Goal: Ask a question

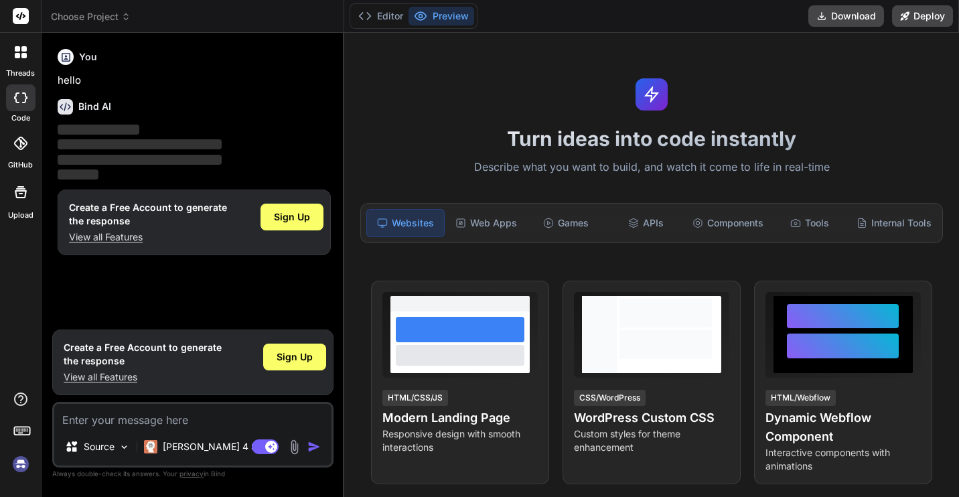
type textarea "x"
click at [25, 463] on img at bounding box center [20, 464] width 23 height 23
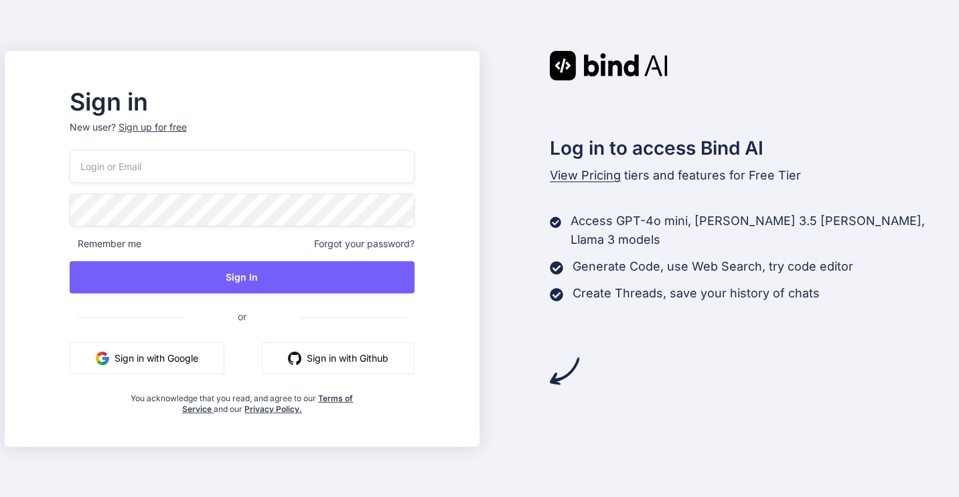
click at [173, 166] on input "email" at bounding box center [242, 166] width 345 height 33
click at [541, 27] on div "Sign in New user? Sign up for free Remember me Forgot your password? Sign In or…" at bounding box center [479, 248] width 959 height 497
click at [404, 171] on img at bounding box center [397, 165] width 13 height 13
type input "[EMAIL_ADDRESS][DOMAIN_NAME]"
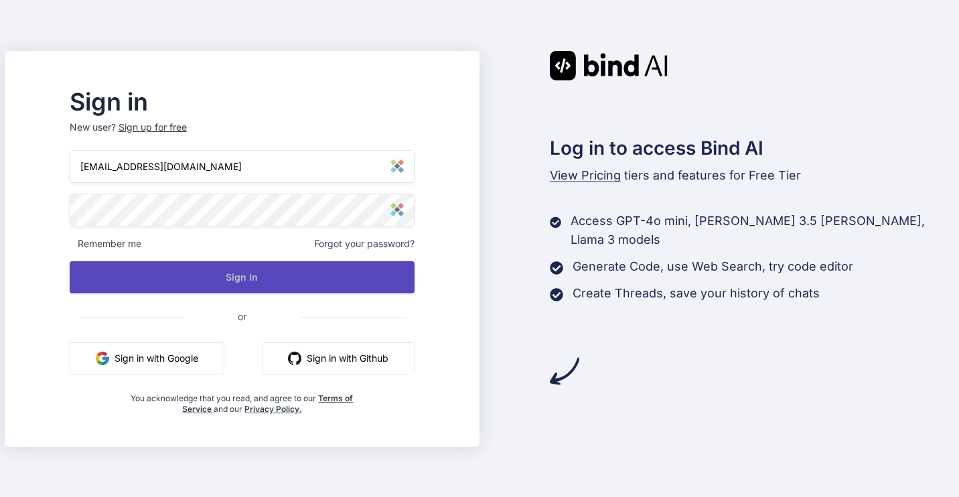
click at [387, 283] on button "Sign In" at bounding box center [242, 277] width 345 height 32
click at [276, 285] on button "Sign In" at bounding box center [242, 277] width 345 height 32
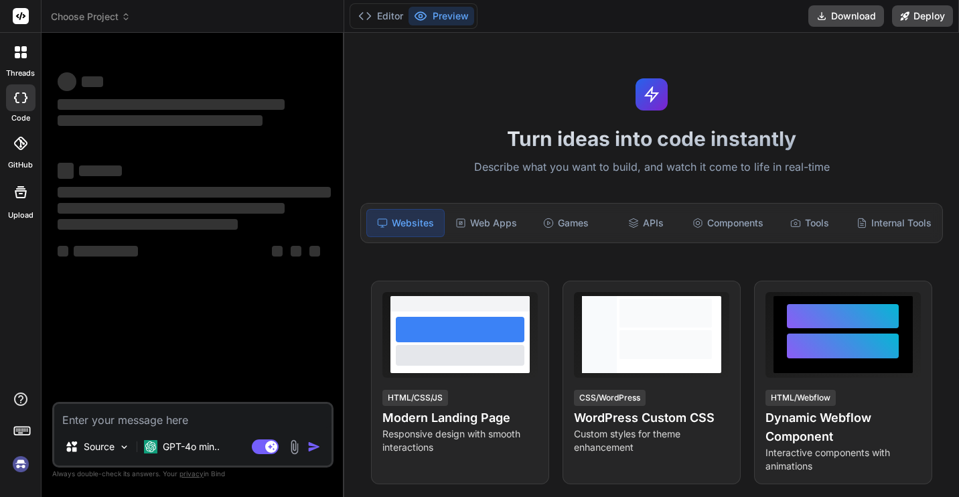
type textarea "x"
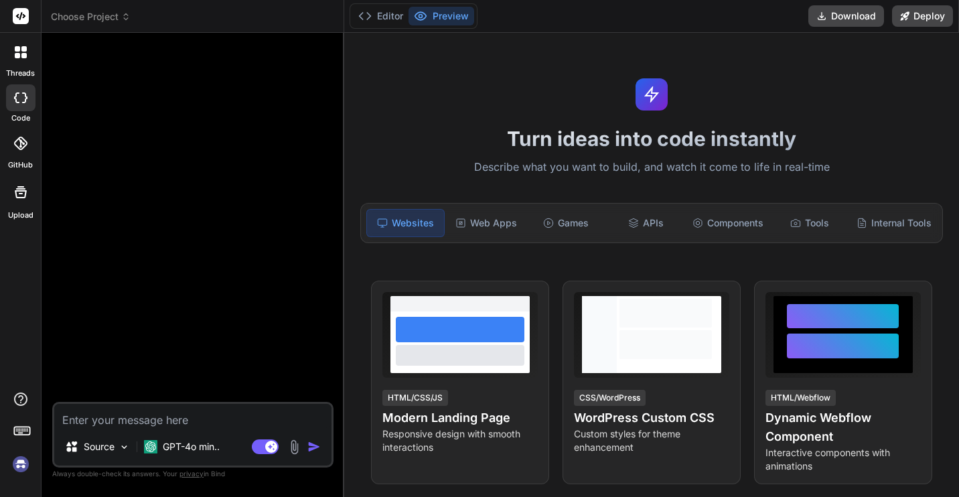
click at [25, 461] on img at bounding box center [20, 464] width 23 height 23
type textarea "x"
click at [15, 141] on icon at bounding box center [20, 143] width 13 height 13
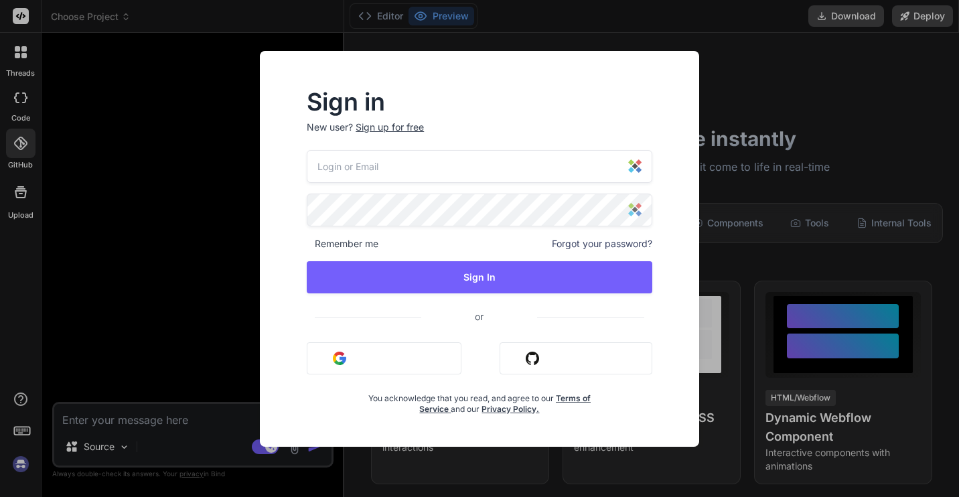
click at [634, 164] on img at bounding box center [634, 165] width 13 height 13
type input "[EMAIL_ADDRESS][DOMAIN_NAME]"
type textarea "x"
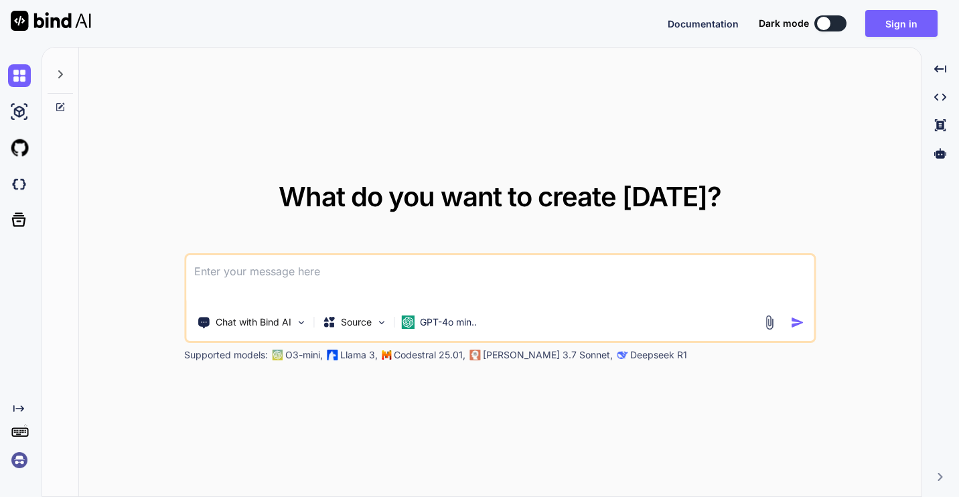
click at [17, 465] on img at bounding box center [19, 460] width 23 height 23
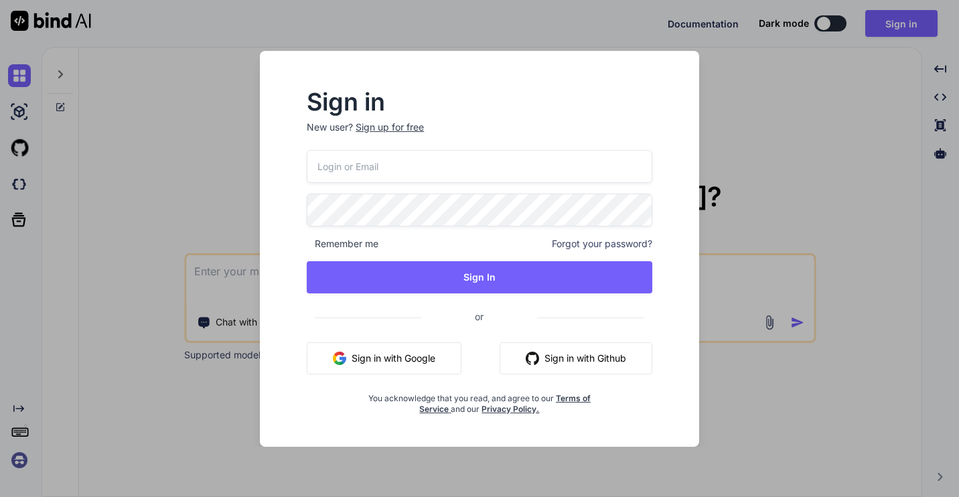
click at [379, 165] on input "email" at bounding box center [480, 166] width 346 height 33
type input "[EMAIL_ADDRESS][DOMAIN_NAME]"
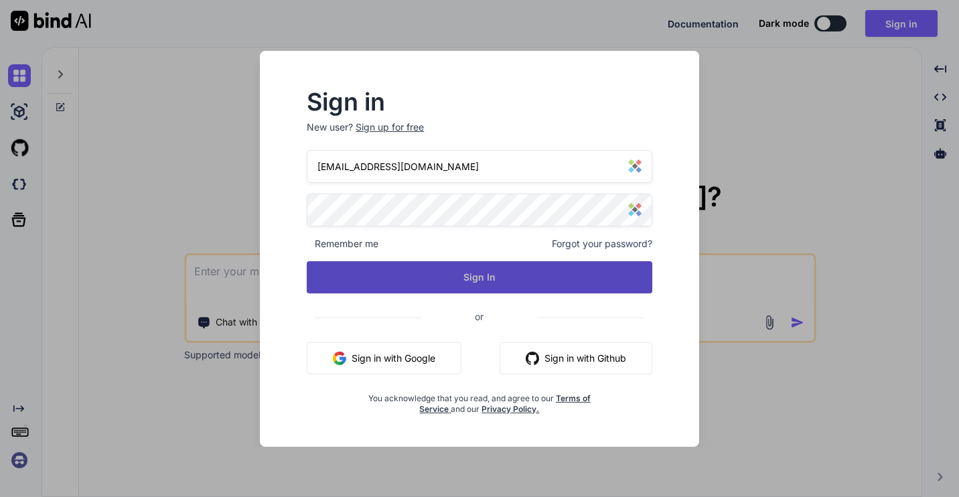
click at [457, 271] on button "Sign In" at bounding box center [480, 277] width 346 height 32
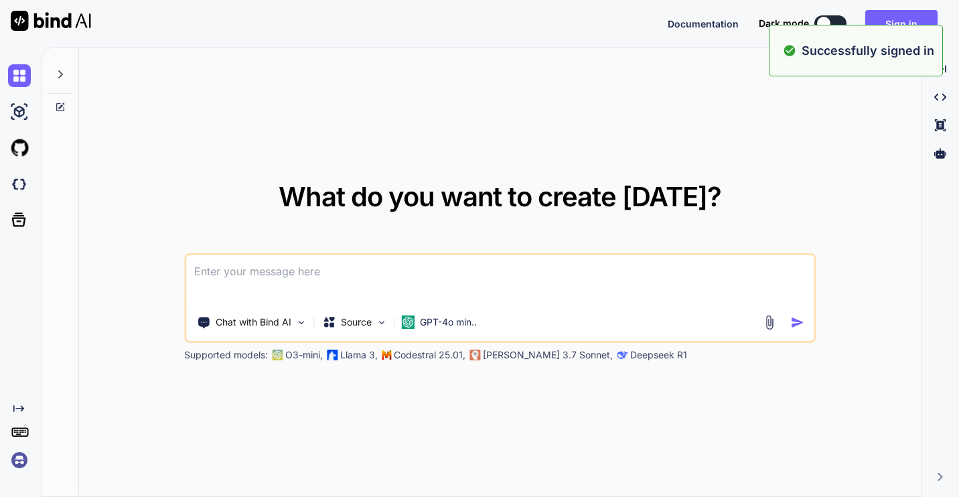
click at [13, 460] on img at bounding box center [19, 460] width 23 height 23
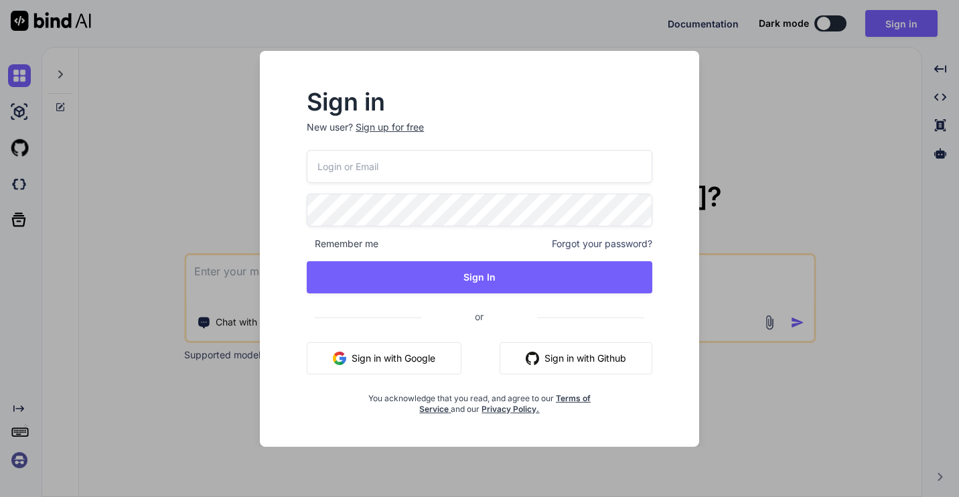
click at [106, 210] on div "Sign in New user? Sign up for free Remember me Forgot your password? Sign In or…" at bounding box center [479, 248] width 959 height 497
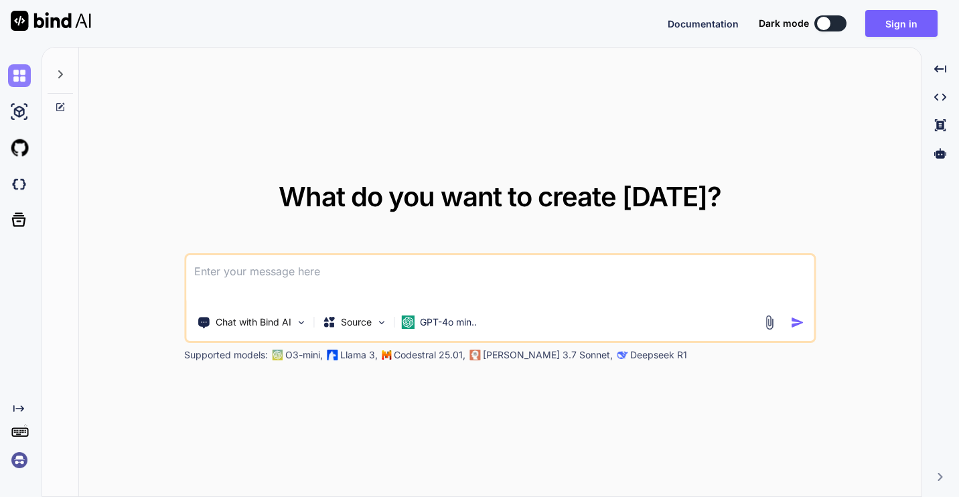
click at [18, 86] on img at bounding box center [19, 75] width 23 height 23
click at [62, 74] on icon at bounding box center [60, 74] width 5 height 8
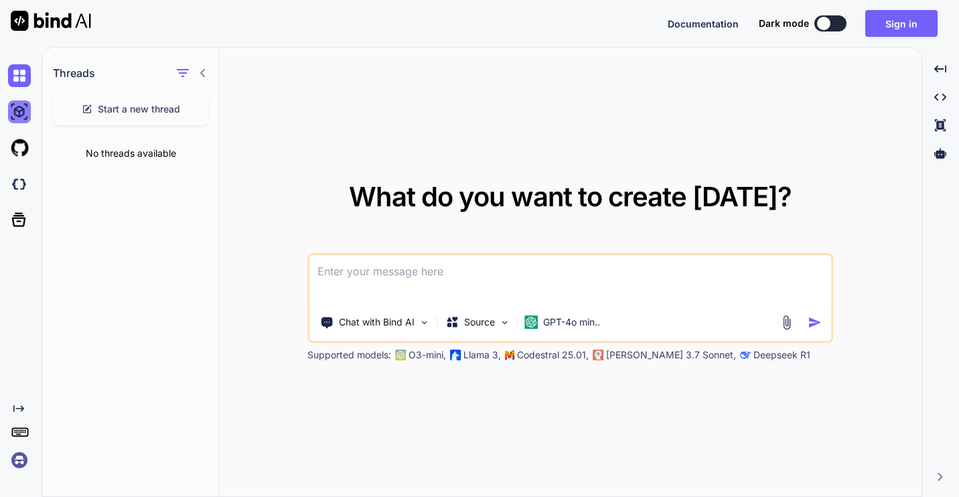
click at [21, 109] on img at bounding box center [19, 111] width 23 height 23
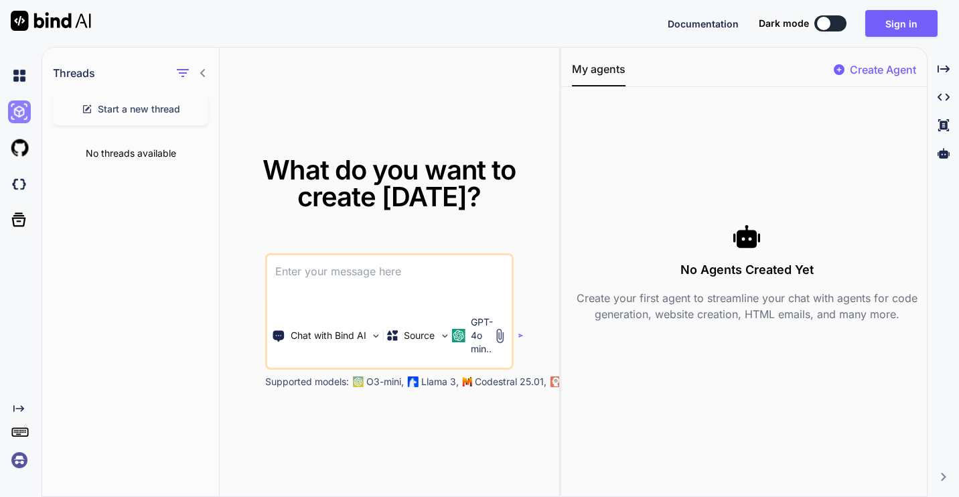
click at [21, 109] on img at bounding box center [19, 111] width 23 height 23
click at [25, 188] on img at bounding box center [19, 184] width 23 height 23
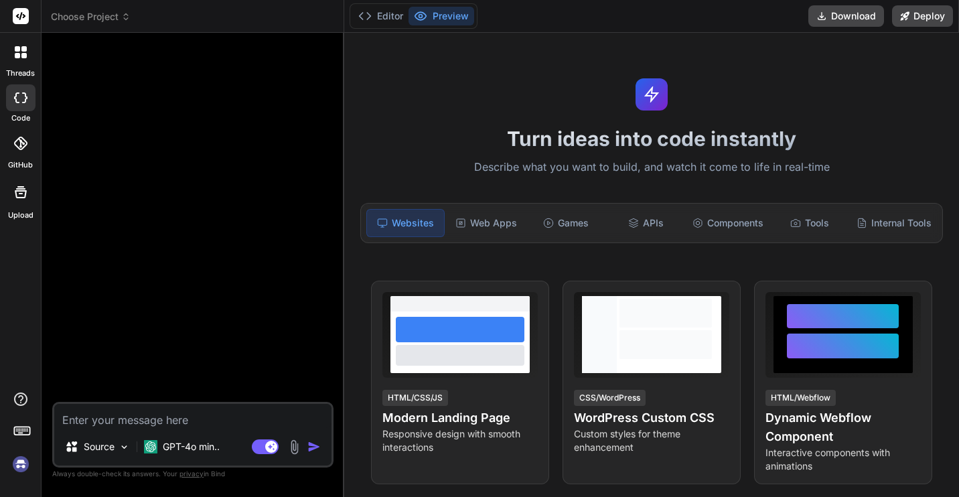
click at [20, 50] on icon at bounding box center [21, 52] width 12 height 12
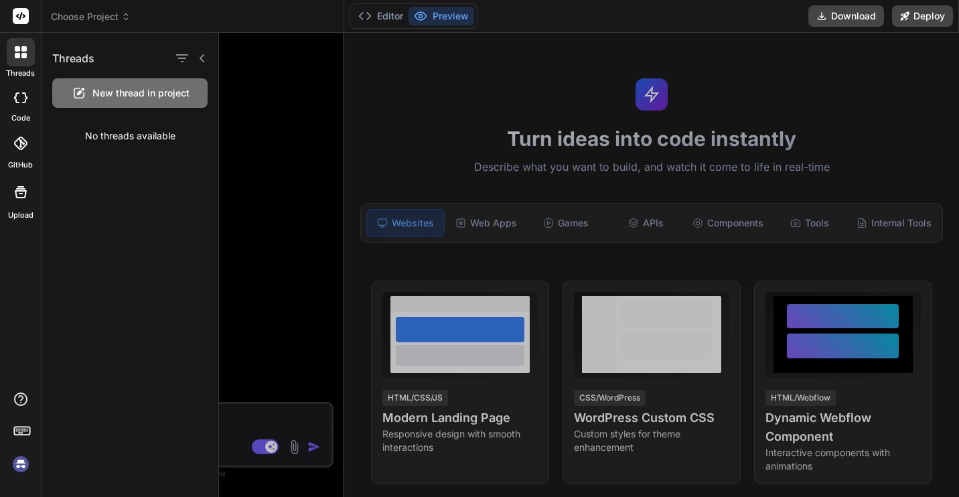
click at [20, 50] on icon at bounding box center [21, 52] width 12 height 12
click at [84, 17] on span "Choose Project" at bounding box center [91, 16] width 80 height 13
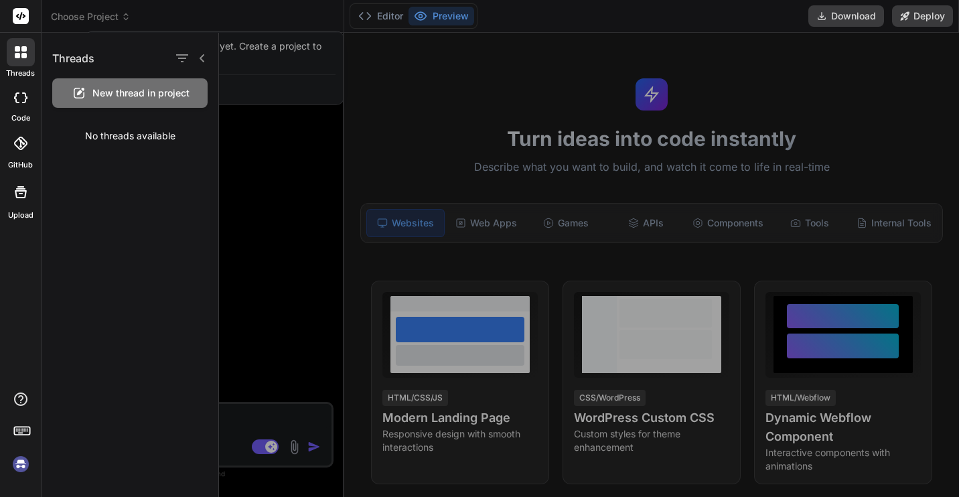
click at [84, 17] on div at bounding box center [479, 248] width 959 height 497
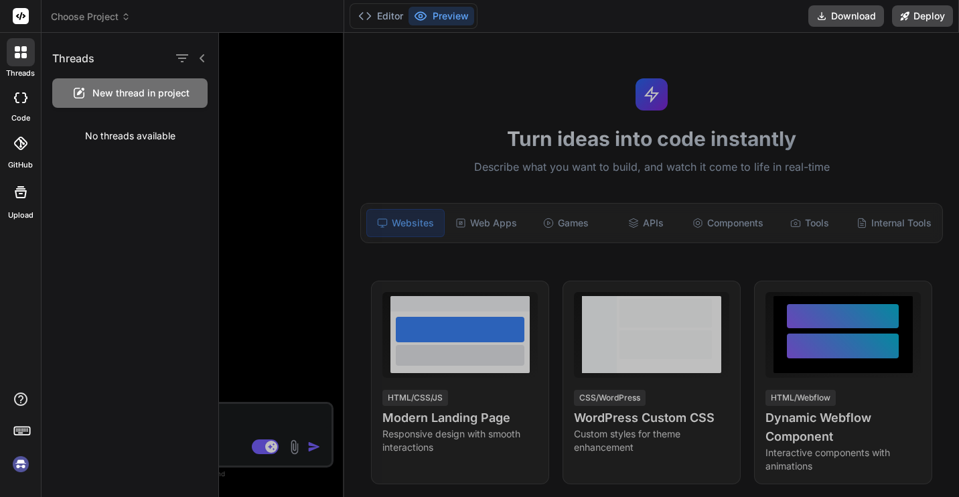
click at [242, 125] on div at bounding box center [589, 265] width 740 height 464
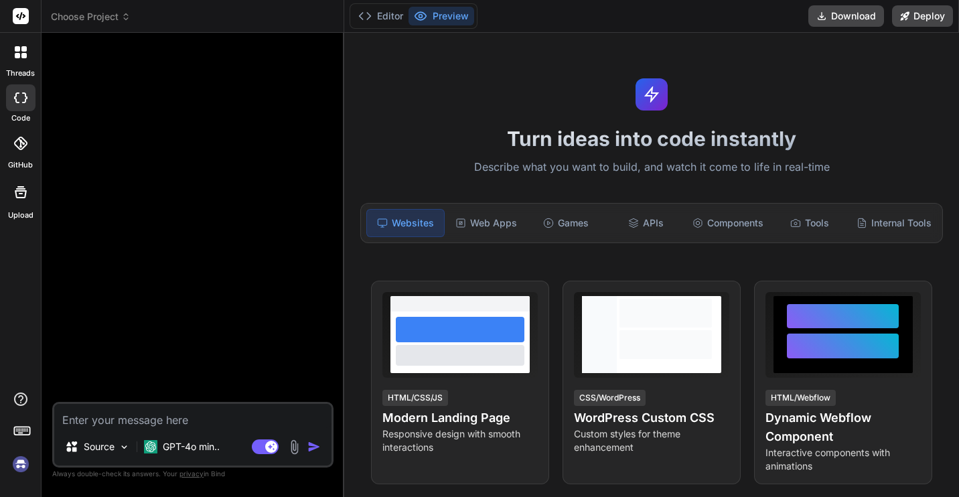
click at [19, 464] on img at bounding box center [20, 464] width 23 height 23
type textarea "x"
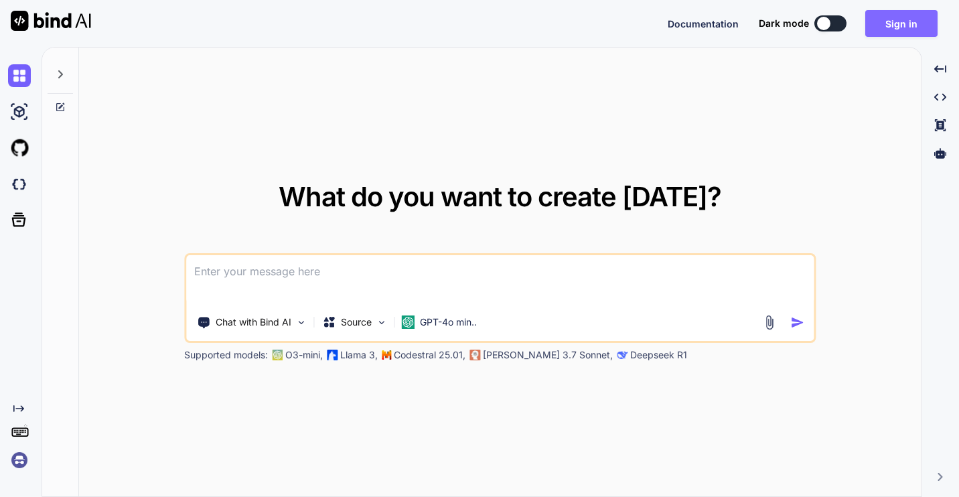
click at [928, 19] on button "Sign in" at bounding box center [901, 23] width 72 height 27
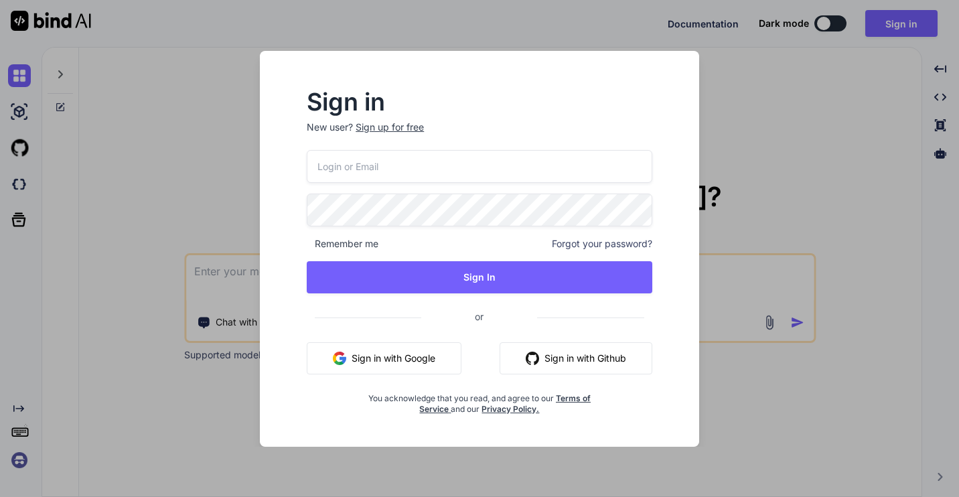
click at [540, 166] on input "email" at bounding box center [480, 166] width 346 height 33
type input "webmaster@thechristianchain.org"
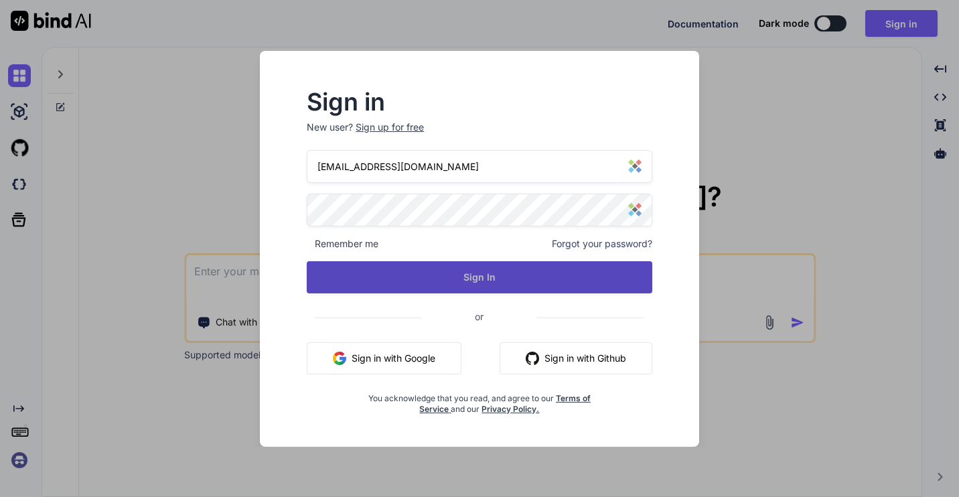
click at [457, 282] on button "Sign In" at bounding box center [480, 277] width 346 height 32
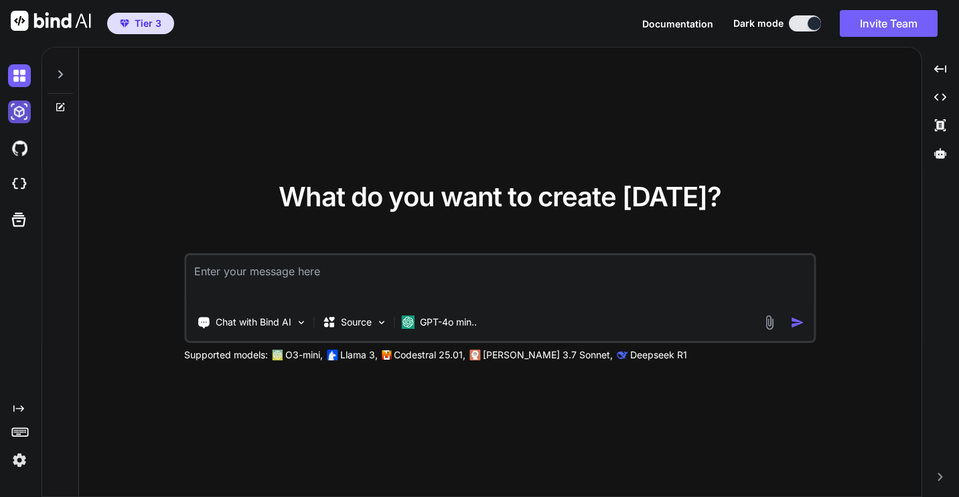
click at [21, 111] on img at bounding box center [19, 111] width 23 height 23
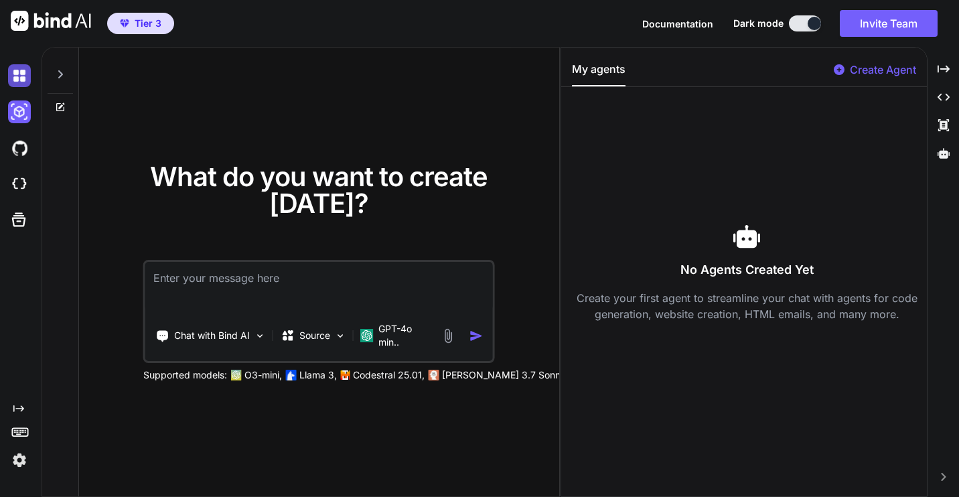
click at [23, 82] on img at bounding box center [19, 75] width 23 height 23
click at [56, 78] on icon at bounding box center [60, 74] width 11 height 11
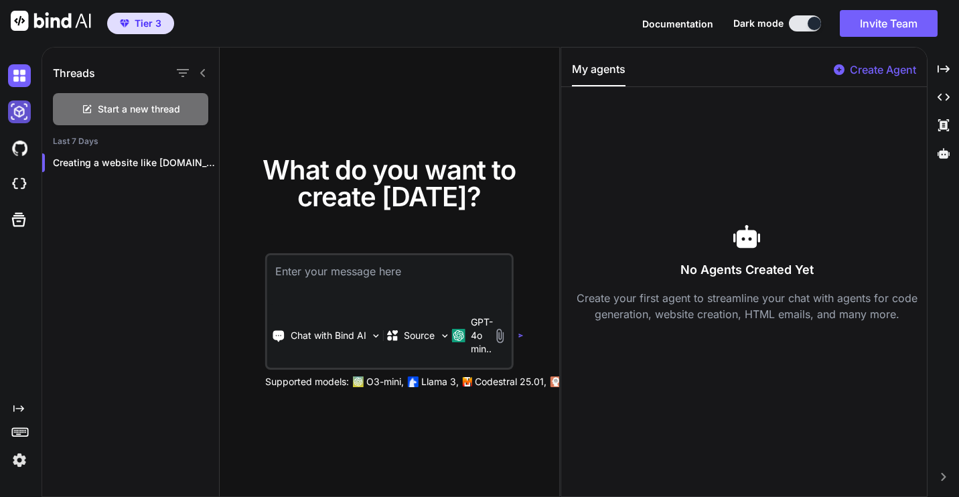
click at [22, 113] on img at bounding box center [19, 111] width 23 height 23
click at [22, 147] on img at bounding box center [19, 148] width 23 height 23
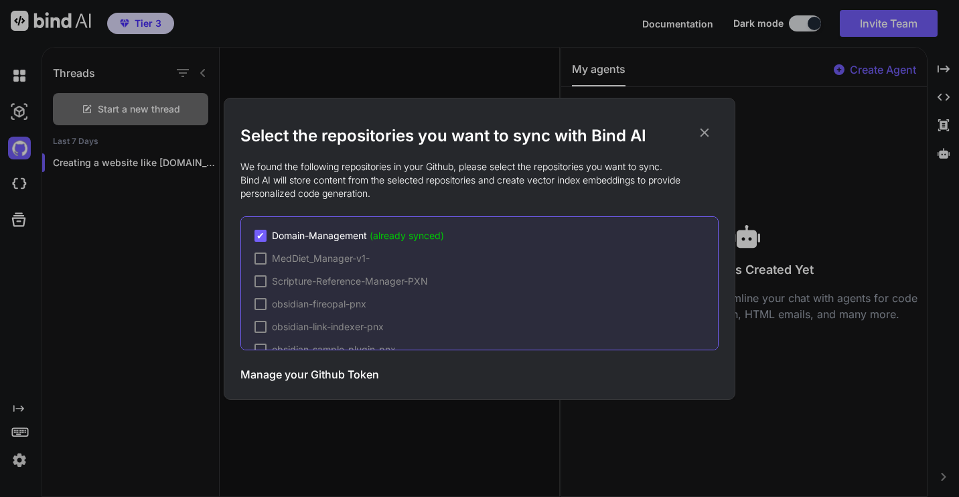
click at [703, 134] on icon at bounding box center [705, 132] width 9 height 9
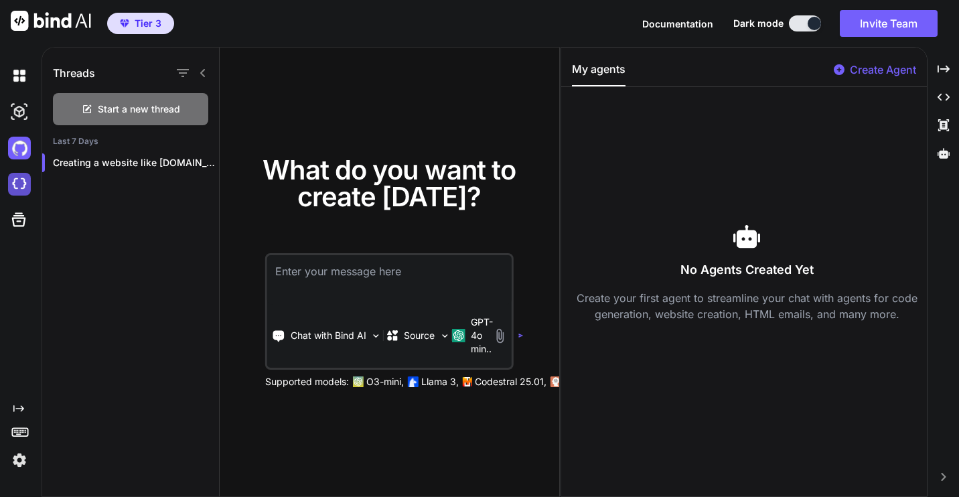
click at [17, 186] on img at bounding box center [19, 184] width 23 height 23
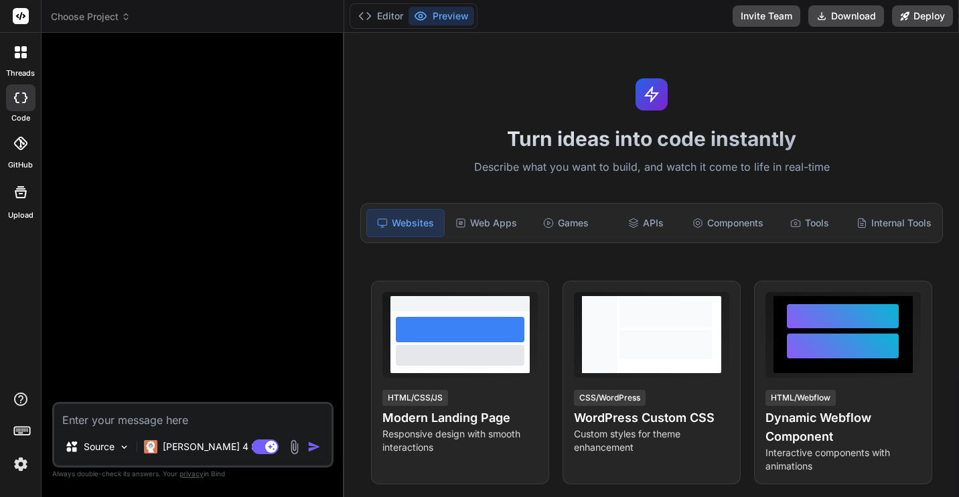
click at [21, 64] on div at bounding box center [21, 52] width 28 height 28
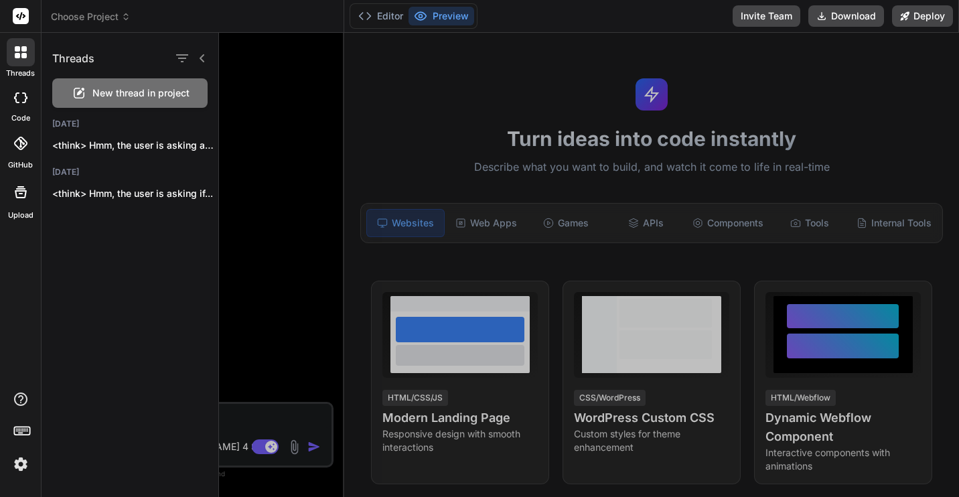
click at [21, 64] on div at bounding box center [21, 52] width 28 height 28
click at [167, 147] on p "<think> Hmm, the user is asking about..." at bounding box center [135, 145] width 166 height 13
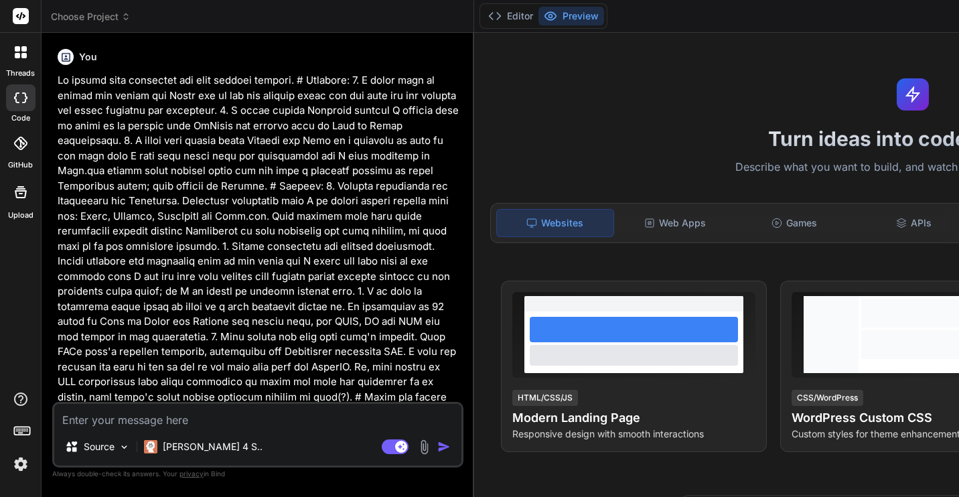
type textarea "x"
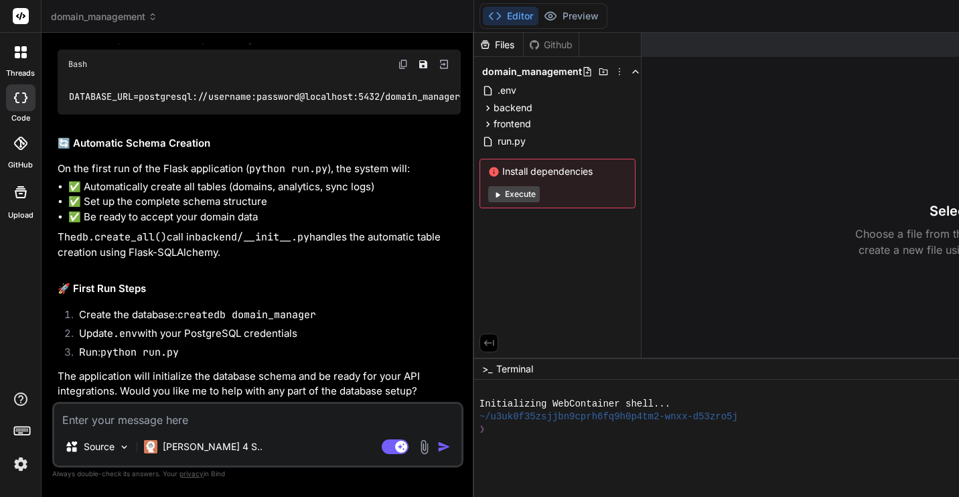
scroll to position [5041, 0]
click at [130, 21] on code "createdb domain_manager" at bounding box center [130, 14] width 125 height 14
copy code "domain_manager"
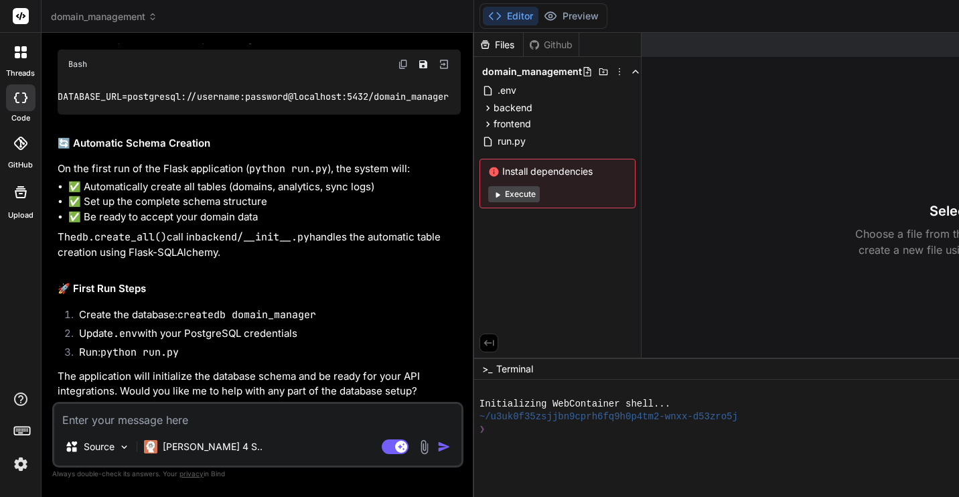
click at [398, 70] on img at bounding box center [403, 64] width 11 height 11
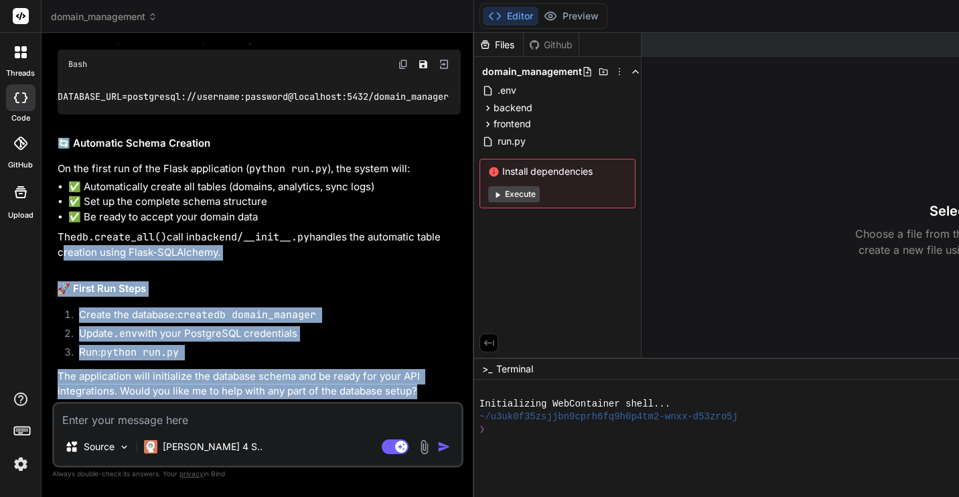
drag, startPoint x: 244, startPoint y: 392, endPoint x: 192, endPoint y: 216, distance: 182.9
click at [192, 216] on div "Excellent question! The system is designed to automatically create the database…" at bounding box center [259, 117] width 403 height 564
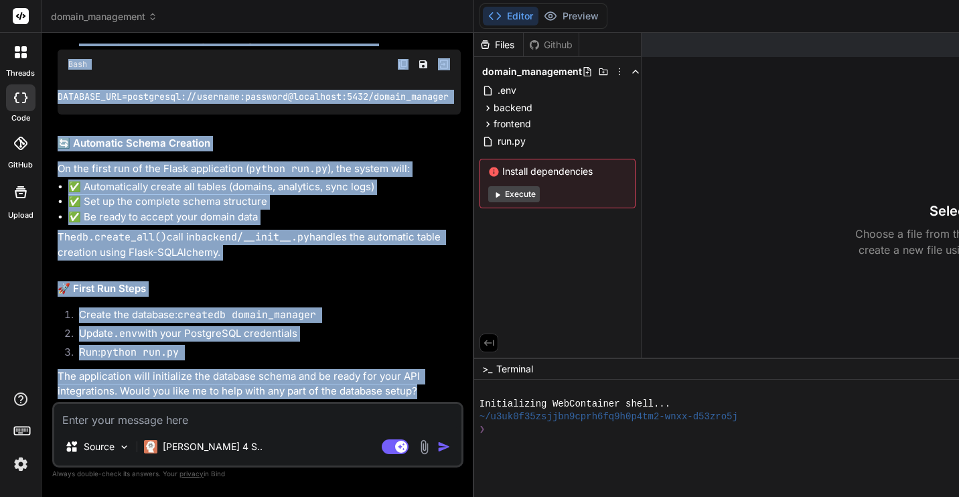
click at [57, 165] on div "You Bind AI Show Reasoning Excellent! This gives me a clear picture of your goa…" at bounding box center [259, 223] width 409 height 358
copy div "Loremipsu dolorsit! Ame consec ad elitsedd ei temporincidid utlabo etd magnaali…"
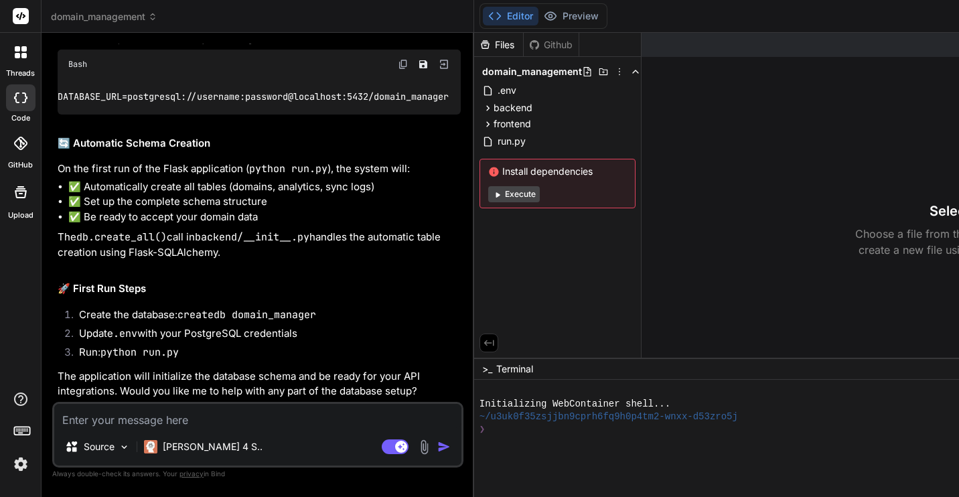
drag, startPoint x: 69, startPoint y: 191, endPoint x: 181, endPoint y: 279, distance: 142.6
copy div "Hmm, the user is asking about database setup for their domain management system…"
